Goal: Task Accomplishment & Management: Use online tool/utility

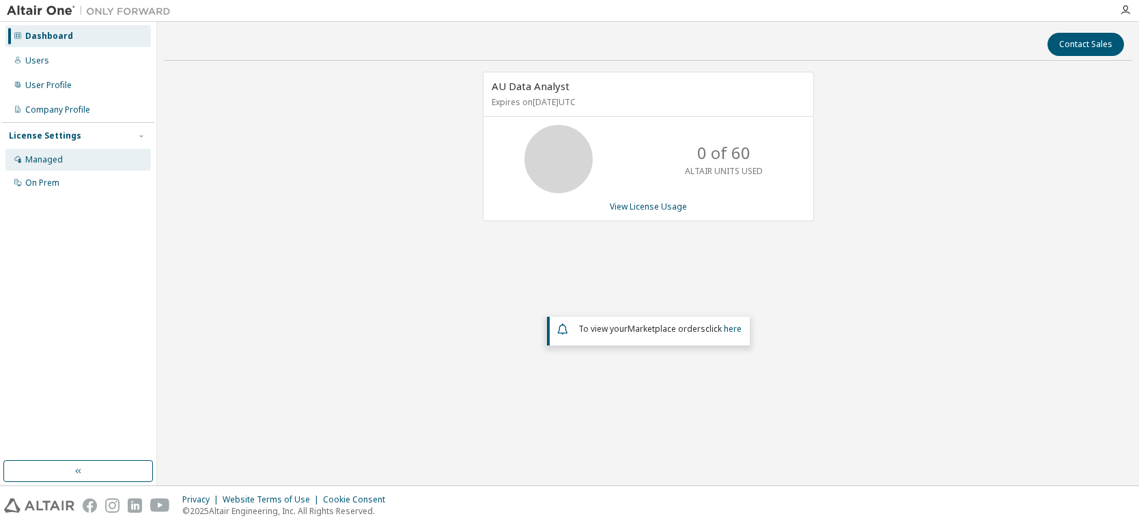
click at [42, 160] on div "Managed" at bounding box center [44, 159] width 38 height 11
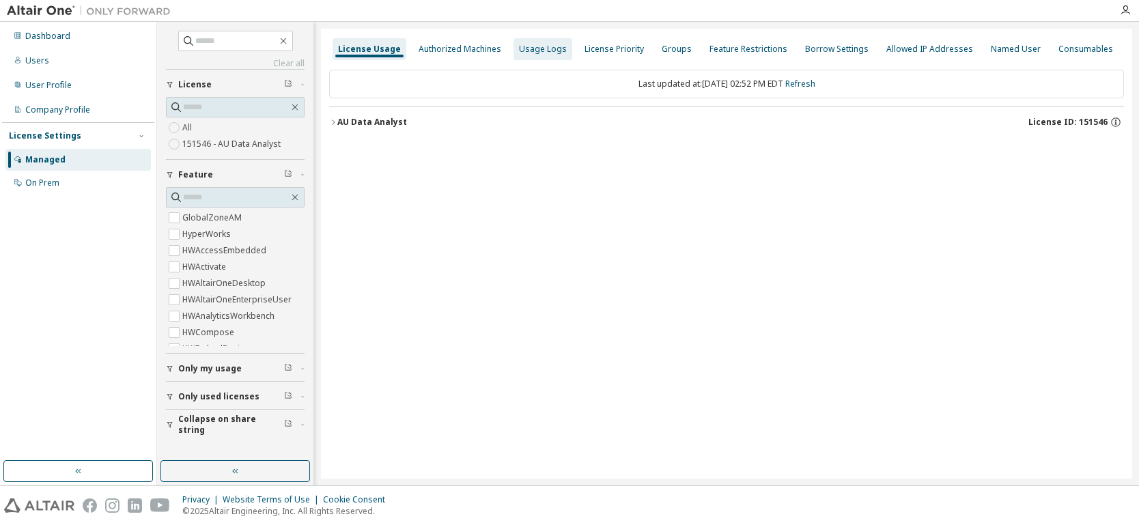
click at [534, 49] on div "Usage Logs" at bounding box center [543, 49] width 48 height 11
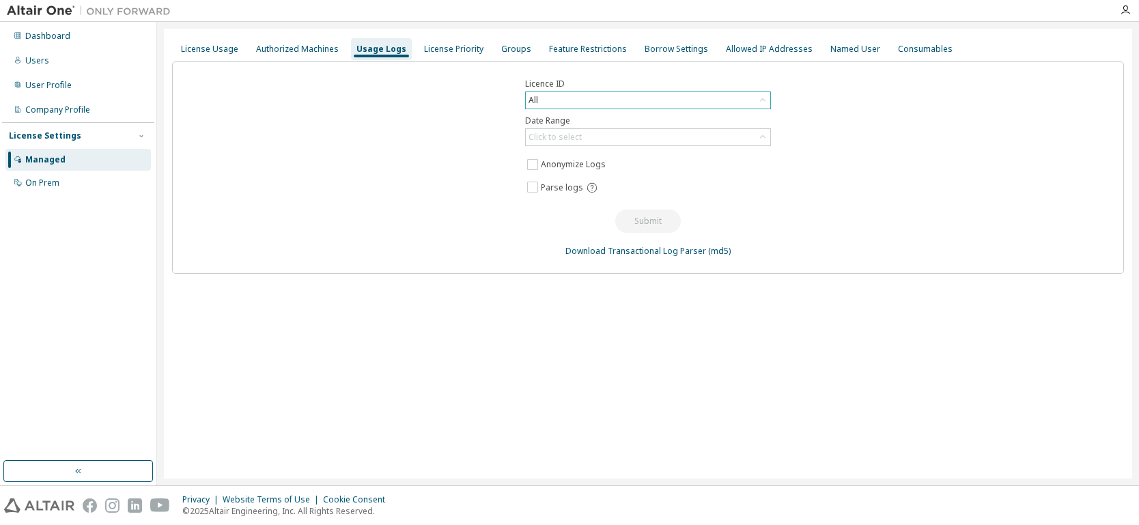
click at [642, 94] on div "All" at bounding box center [648, 100] width 244 height 16
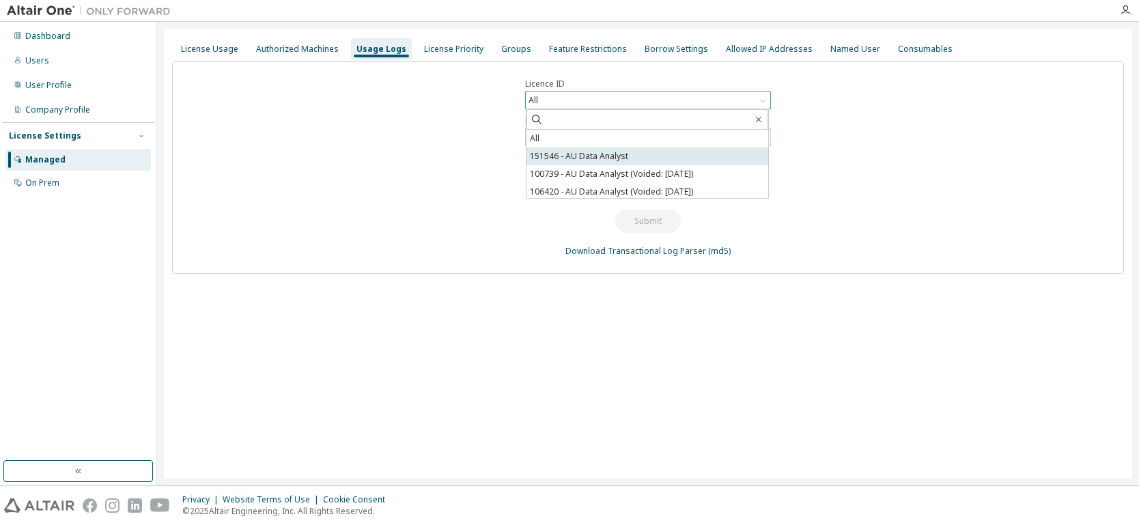
click at [580, 150] on li "151546 - AU Data Analyst" at bounding box center [647, 156] width 242 height 18
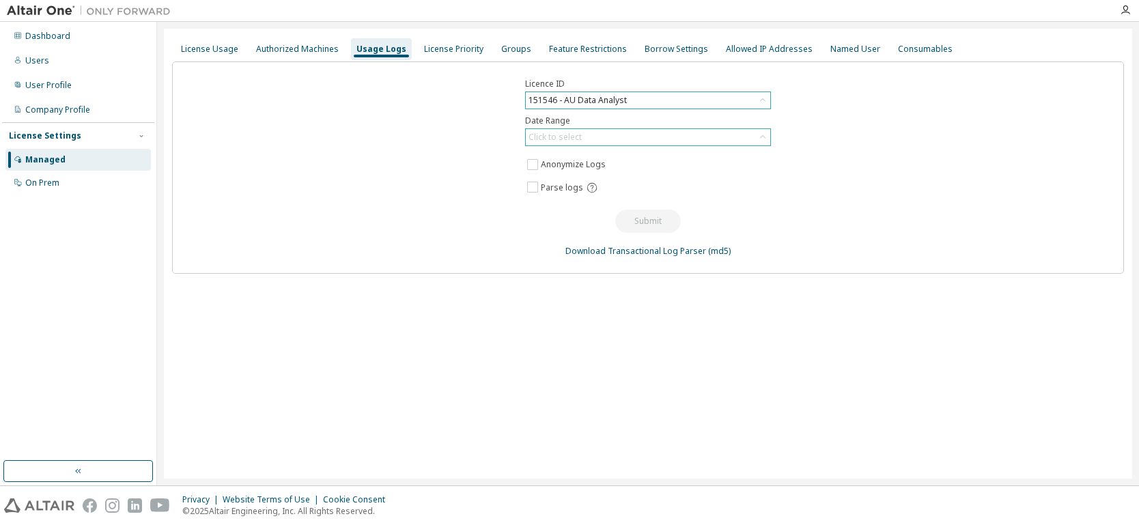
click at [571, 136] on div "Click to select" at bounding box center [554, 137] width 53 height 11
click at [560, 176] on li "Last 30 days" at bounding box center [647, 176] width 242 height 18
click at [634, 220] on button "Submit" at bounding box center [648, 221] width 66 height 23
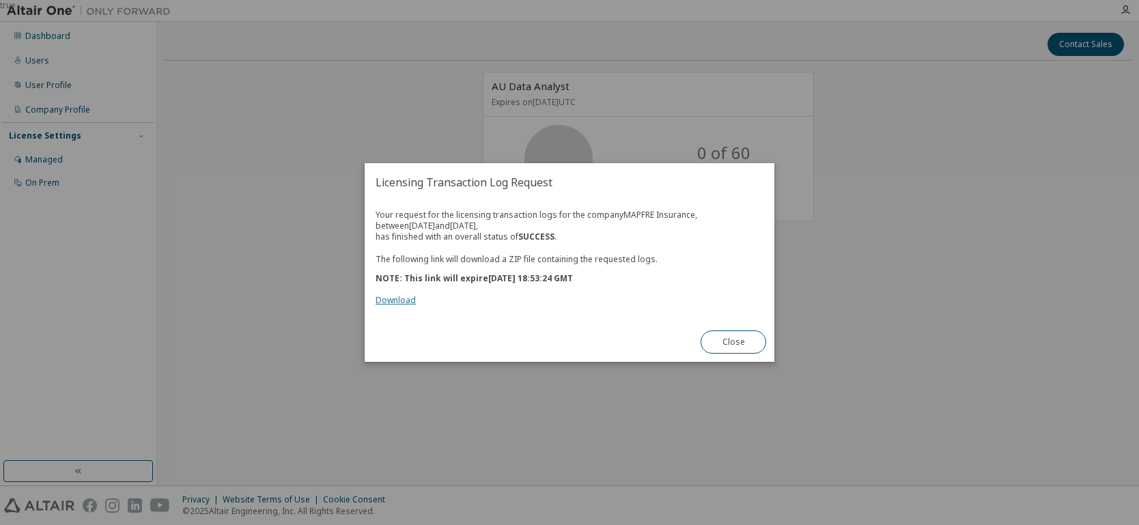
click at [393, 299] on link "Download" at bounding box center [396, 300] width 40 height 12
click at [726, 339] on button "Close" at bounding box center [734, 341] width 66 height 23
